Goal: Check status: Check status

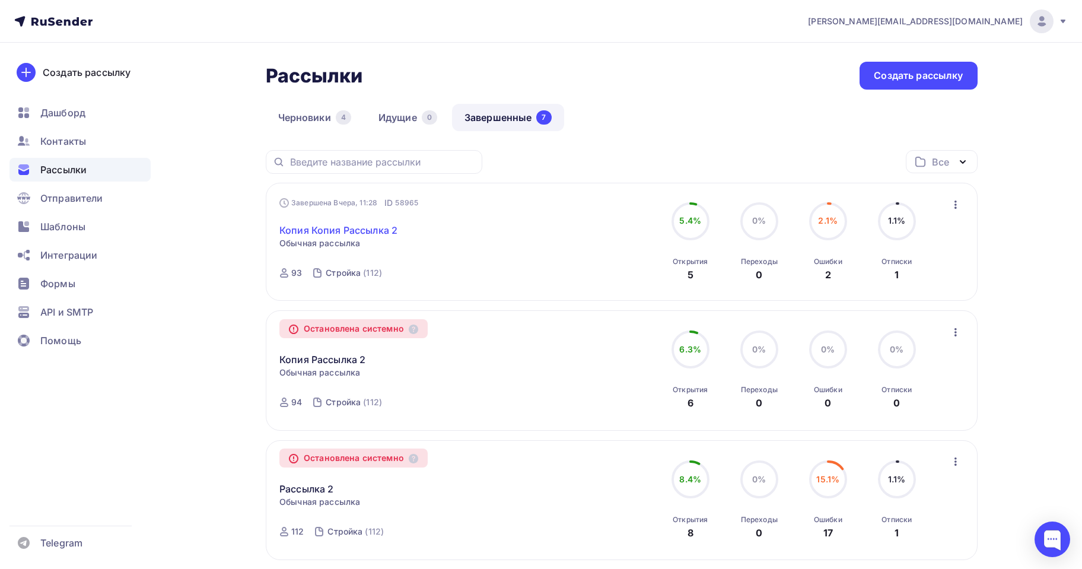
click at [345, 233] on link "Копия Копия Рассылка 2" at bounding box center [338, 230] width 118 height 14
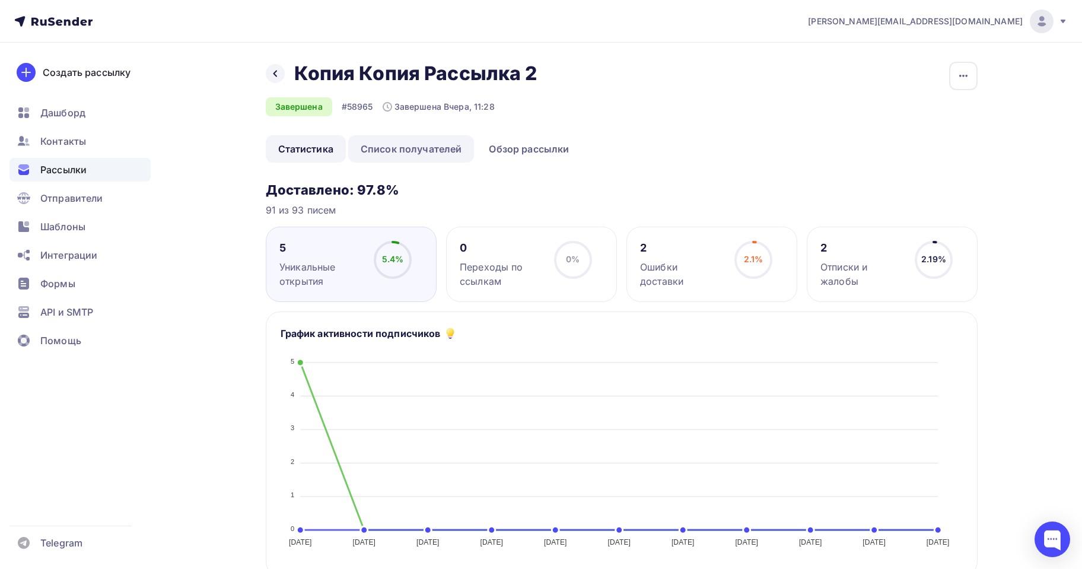
click at [405, 161] on link "Список получателей" at bounding box center [411, 148] width 126 height 27
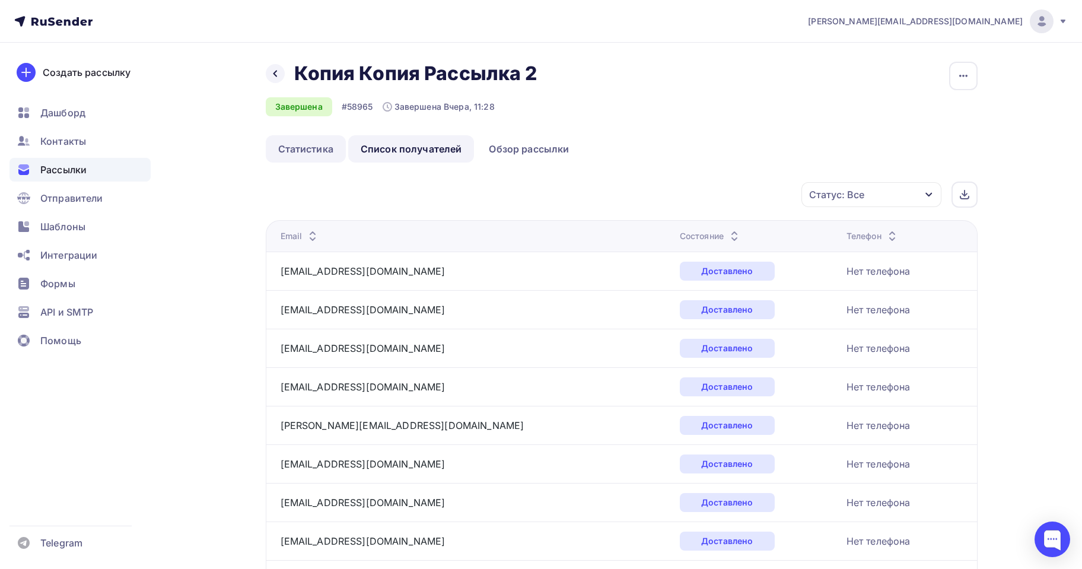
click at [305, 156] on link "Статистика" at bounding box center [306, 148] width 80 height 27
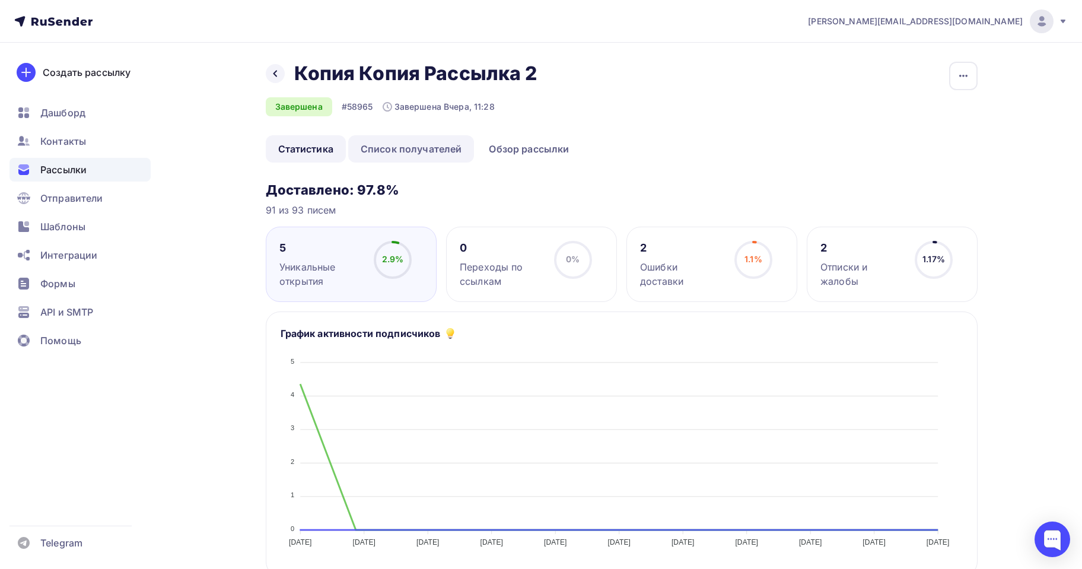
click at [410, 153] on link "Список получателей" at bounding box center [411, 148] width 126 height 27
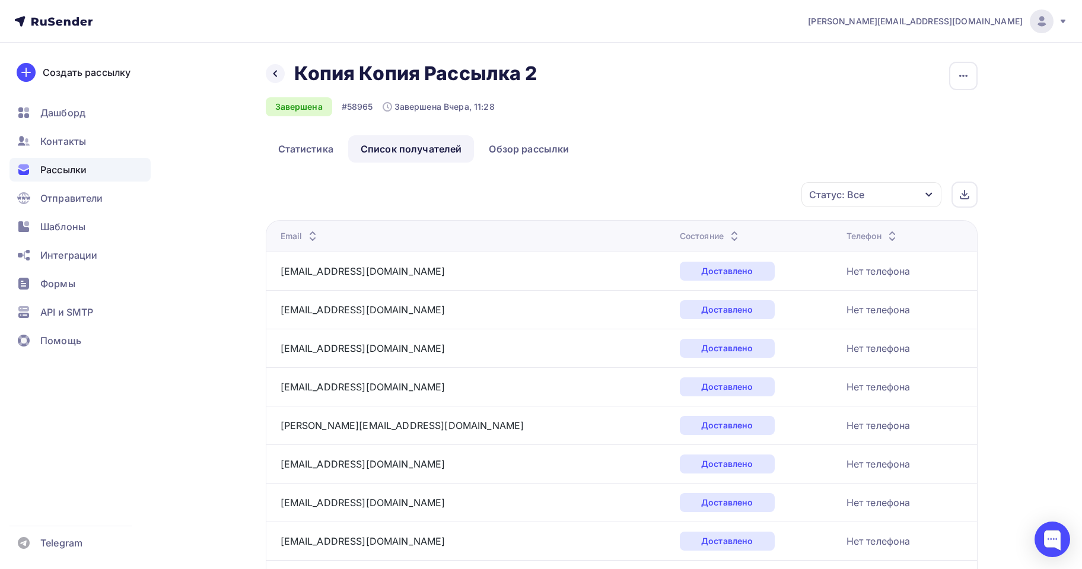
click at [835, 193] on div "Статус: Все" at bounding box center [836, 195] width 55 height 14
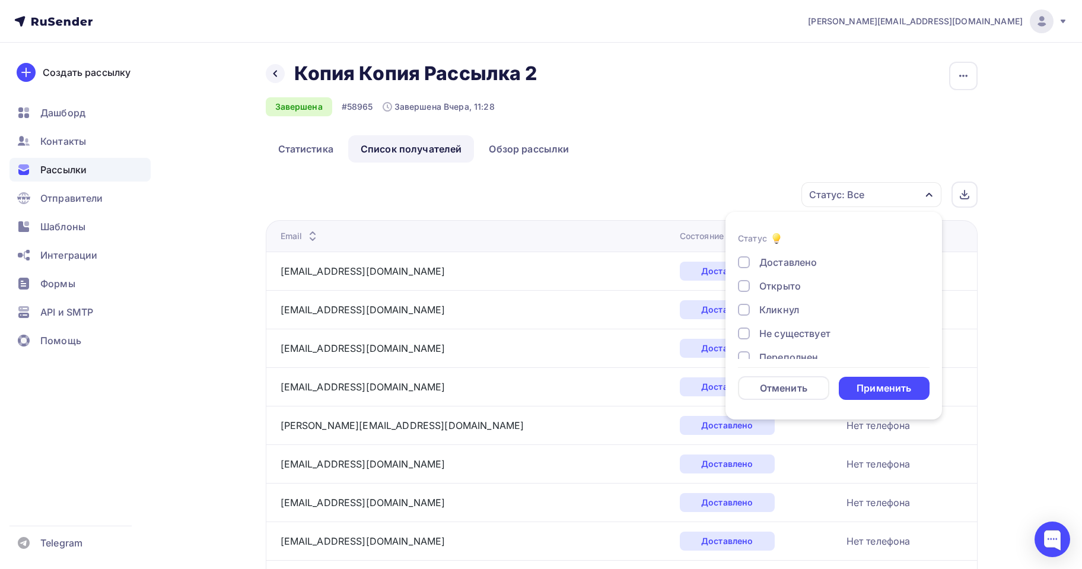
click at [757, 287] on div "Открыто" at bounding box center [827, 286] width 178 height 14
click at [890, 391] on div "Применить" at bounding box center [884, 389] width 55 height 14
